Goal: Find specific page/section: Find specific page/section

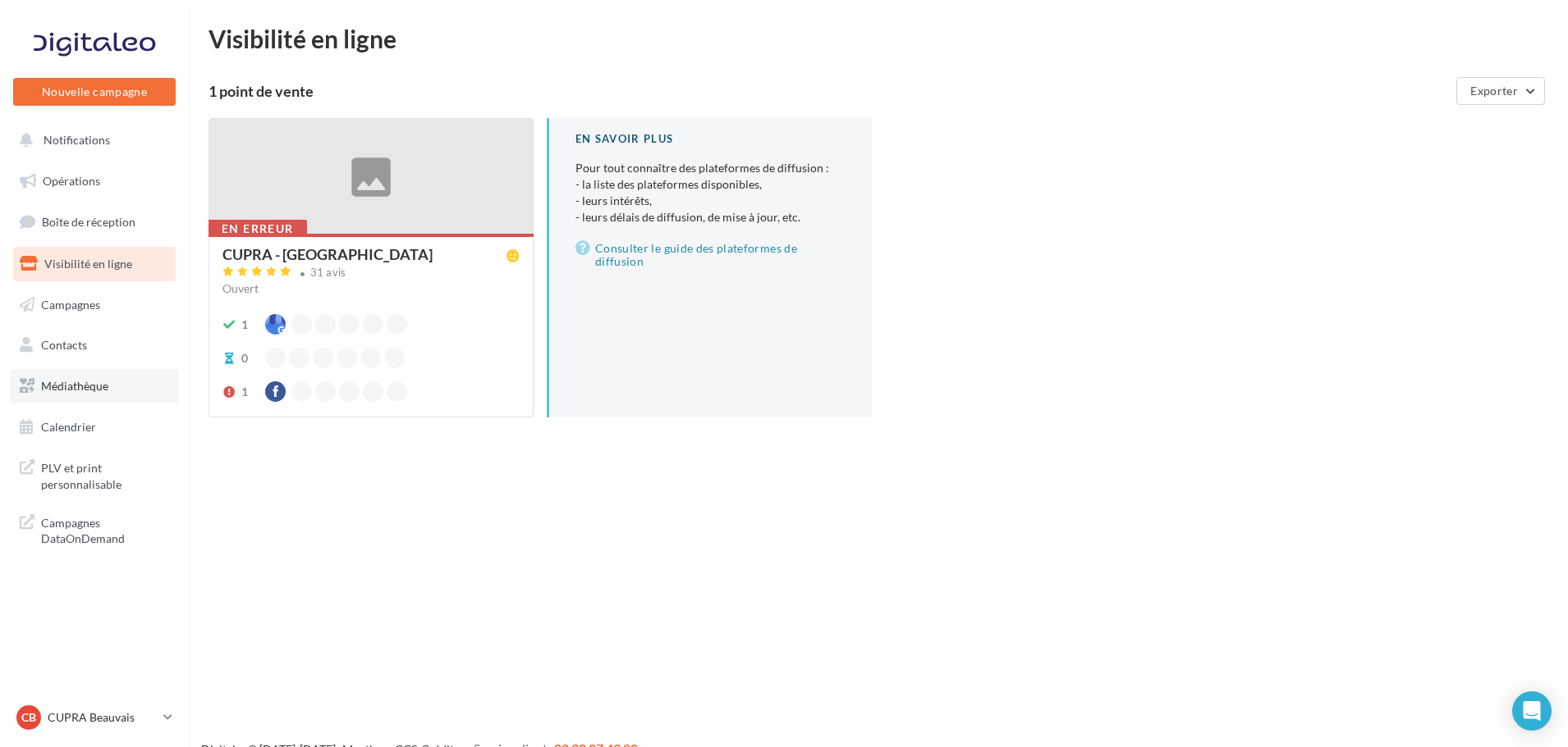
click at [54, 388] on span "Médiathèque" at bounding box center [75, 386] width 67 height 14
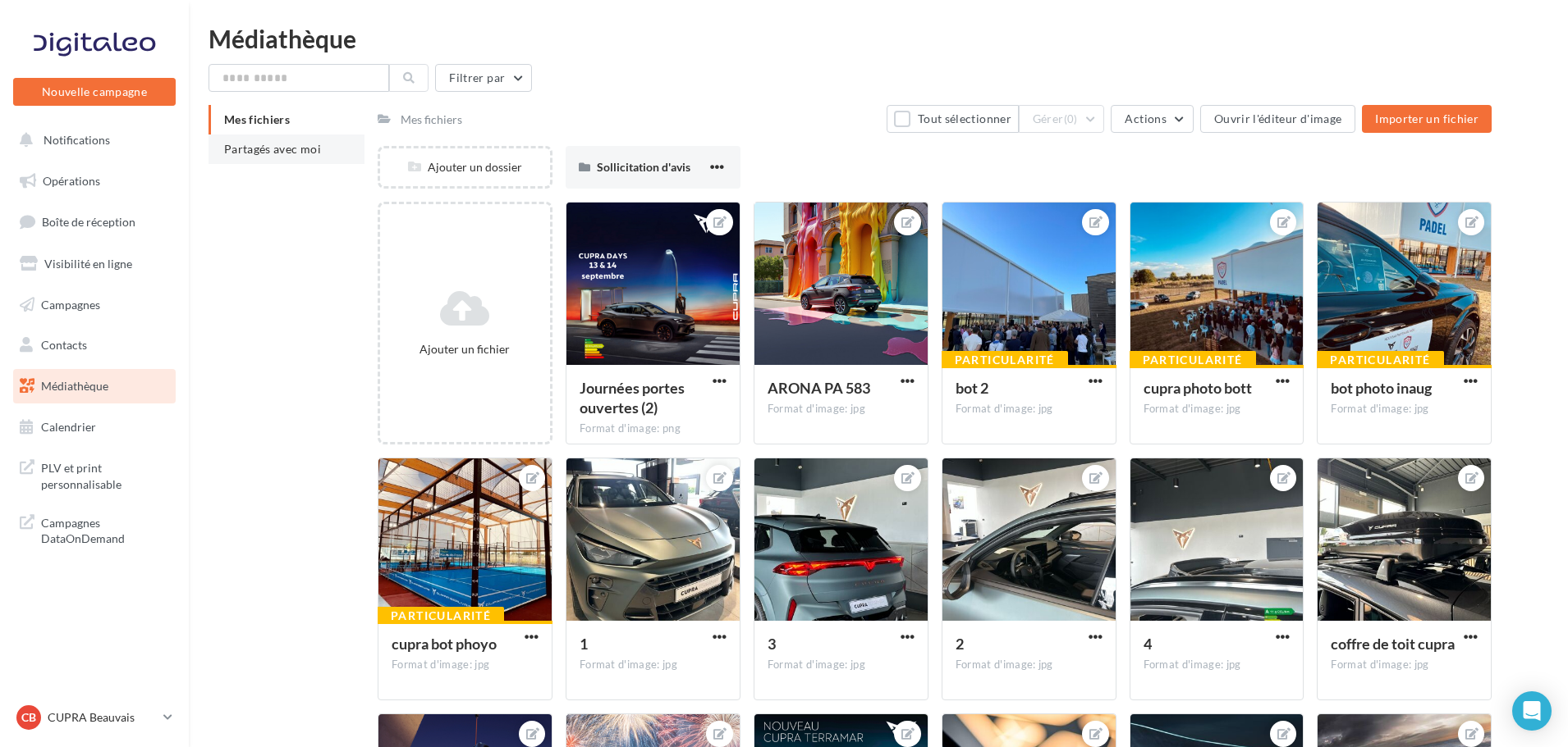
click at [296, 158] on li "Partagés avec moi" at bounding box center [286, 150] width 156 height 30
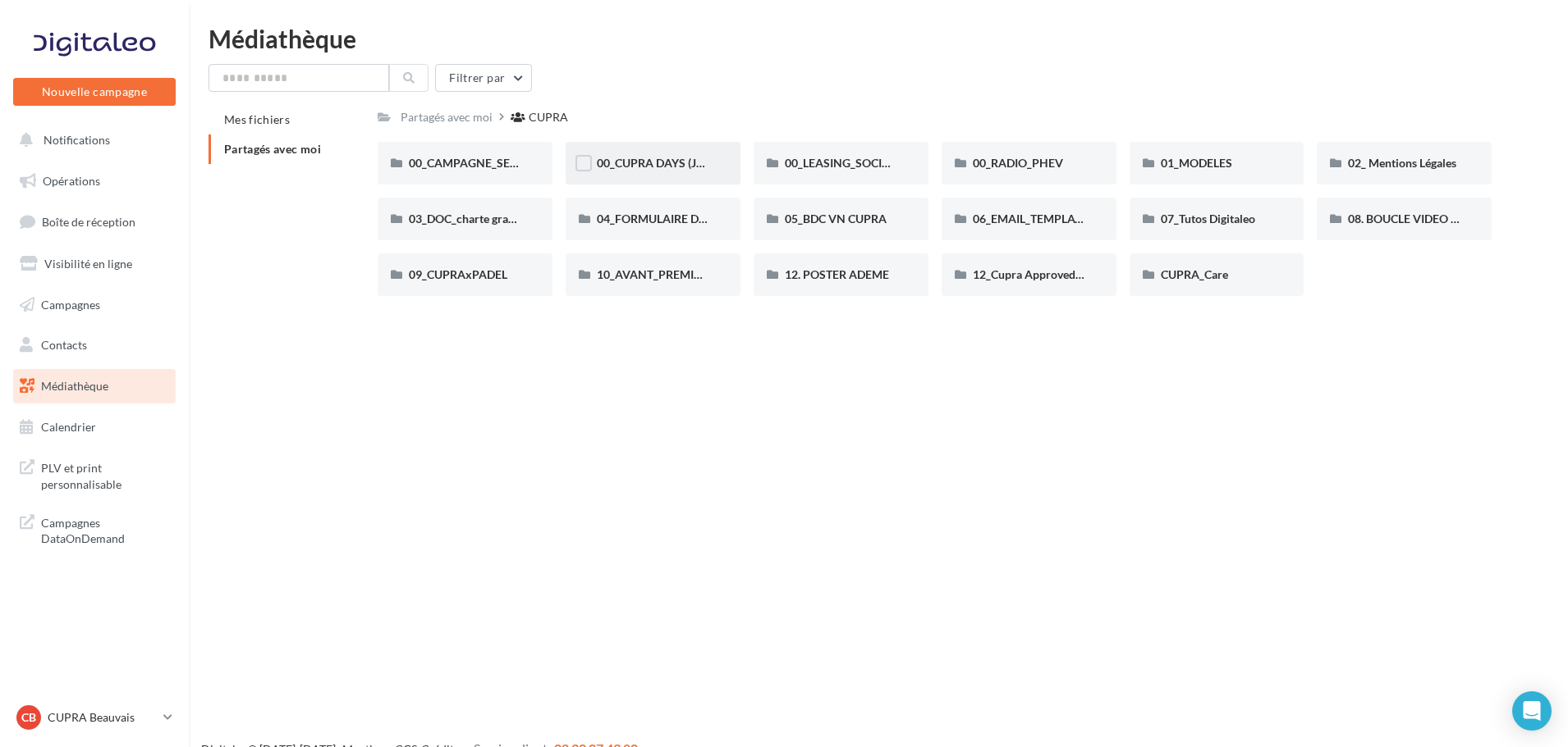
click at [665, 152] on div "00_CUPRA DAYS (JPO)" at bounding box center [653, 163] width 175 height 42
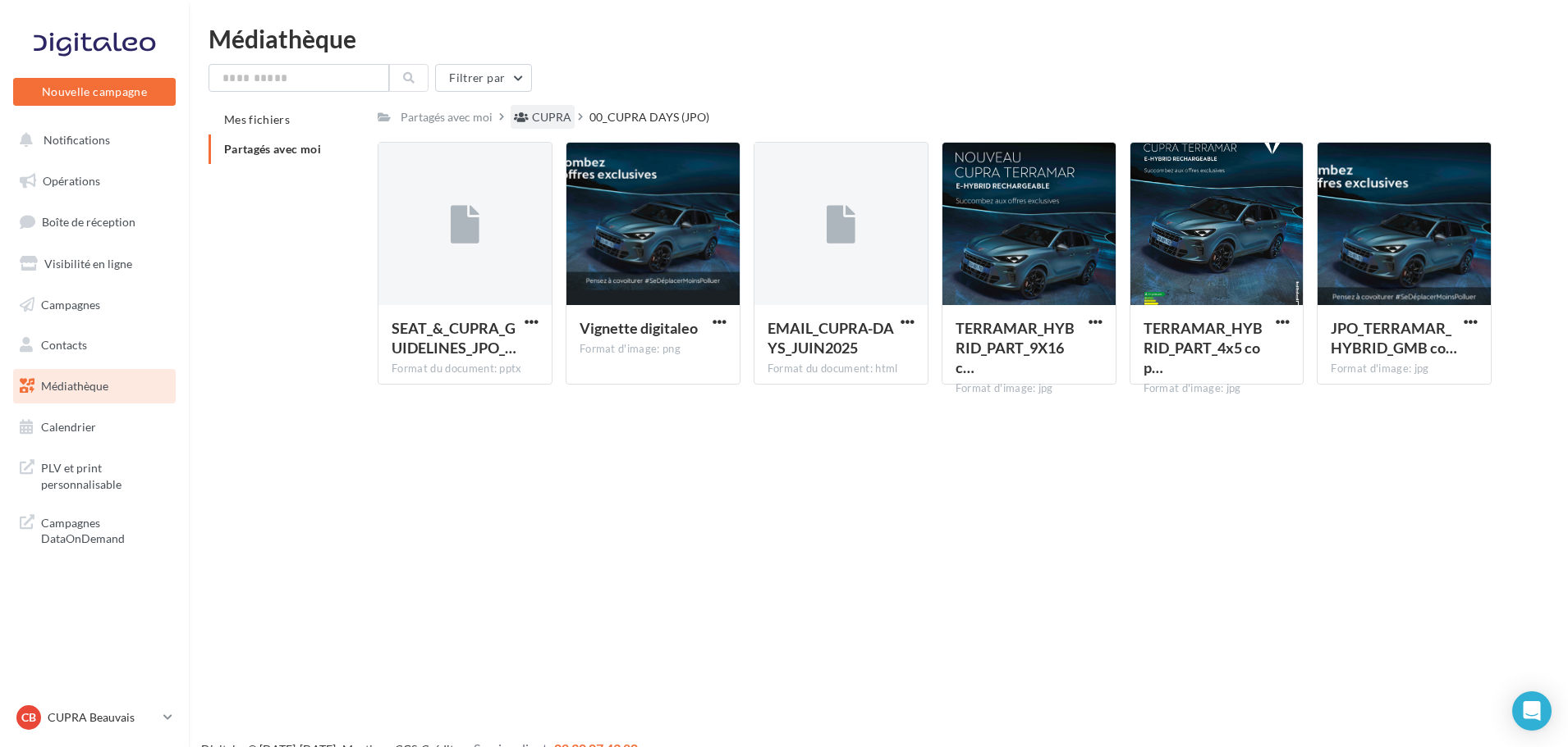
click at [553, 115] on div "CUPRA" at bounding box center [552, 117] width 40 height 17
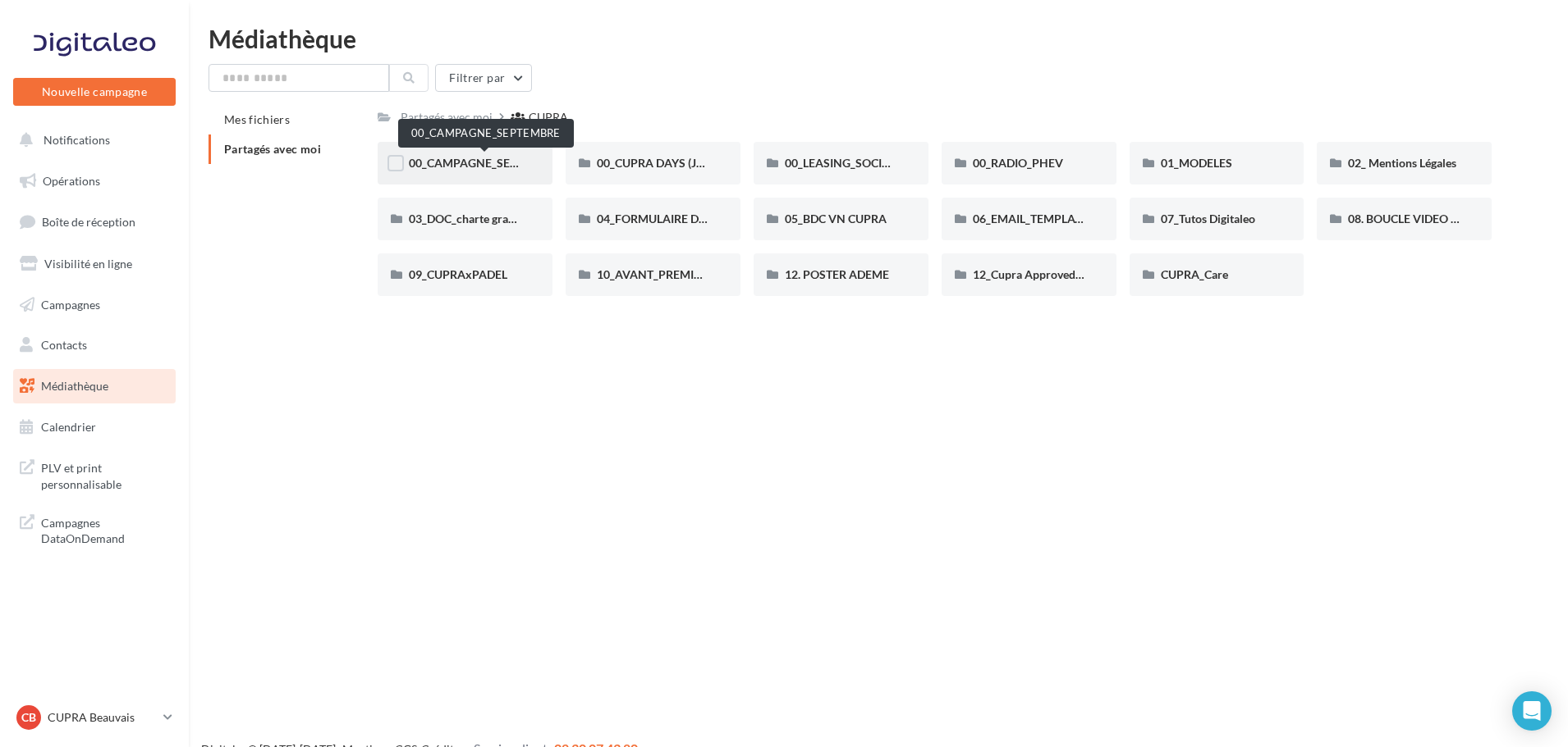
click at [464, 157] on span "00_CAMPAGNE_SEPTEMBRE" at bounding box center [486, 163] width 153 height 14
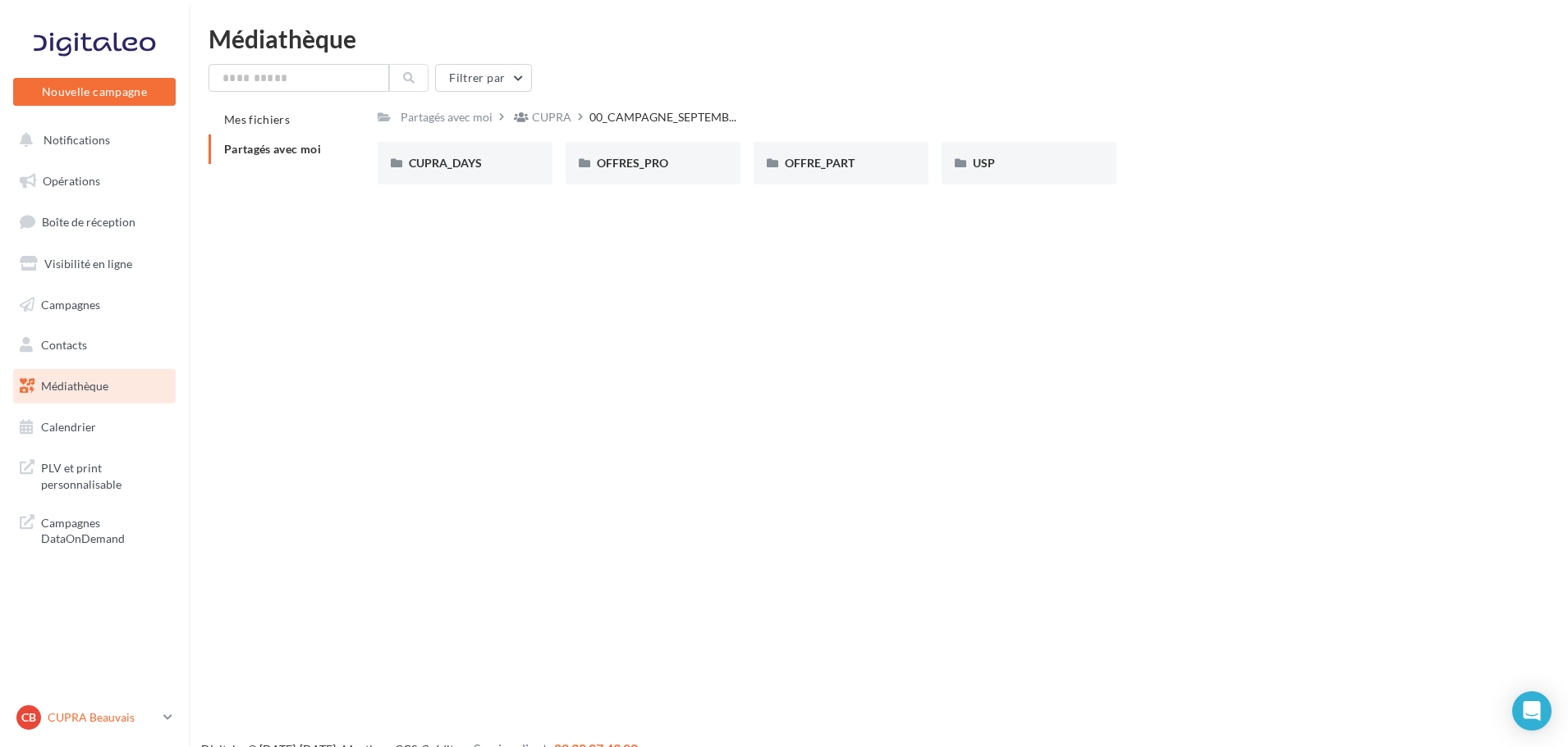
click at [165, 724] on icon at bounding box center [167, 718] width 9 height 14
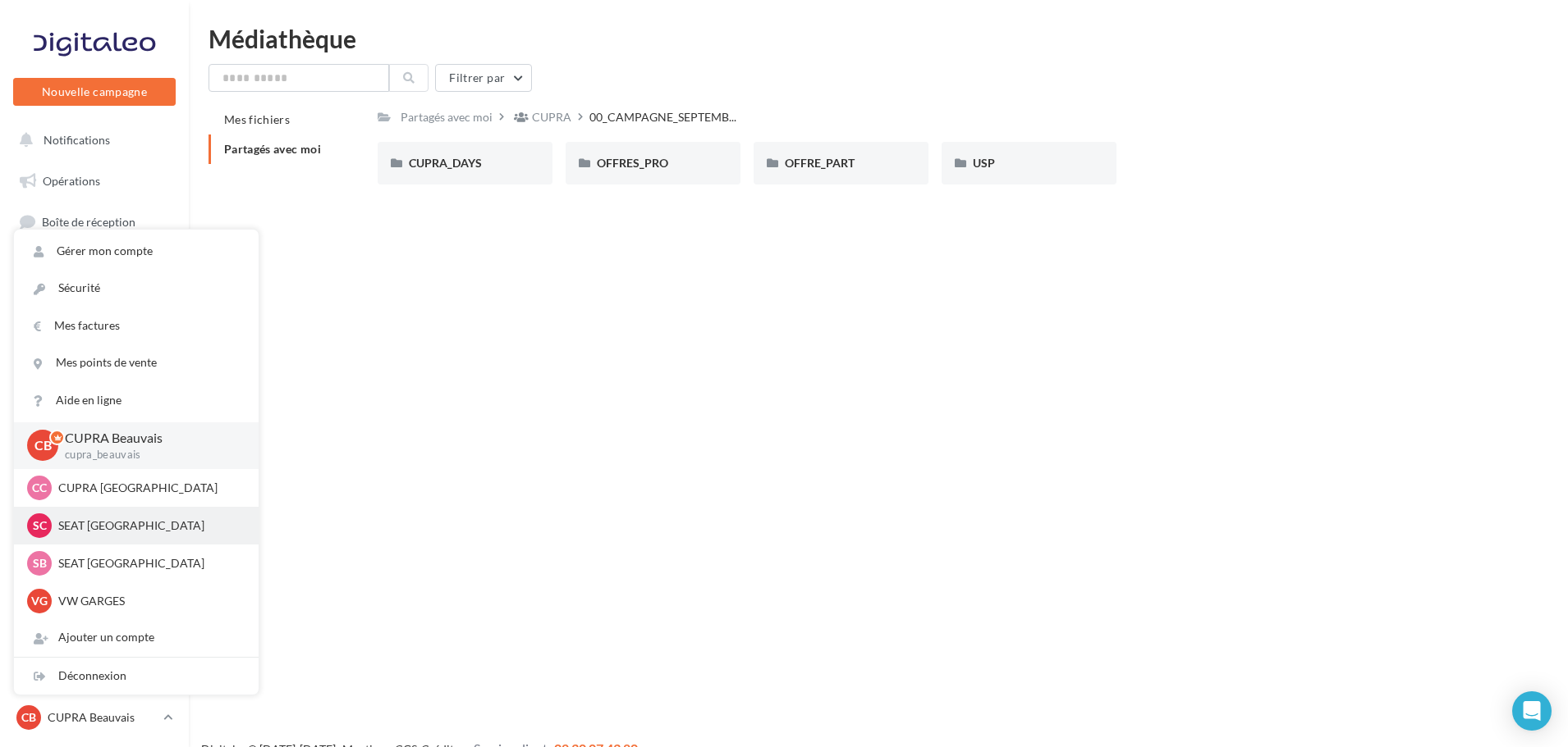
click at [114, 529] on p "SEAT [GEOGRAPHIC_DATA]" at bounding box center [148, 526] width 181 height 17
